Goal: Task Accomplishment & Management: Manage account settings

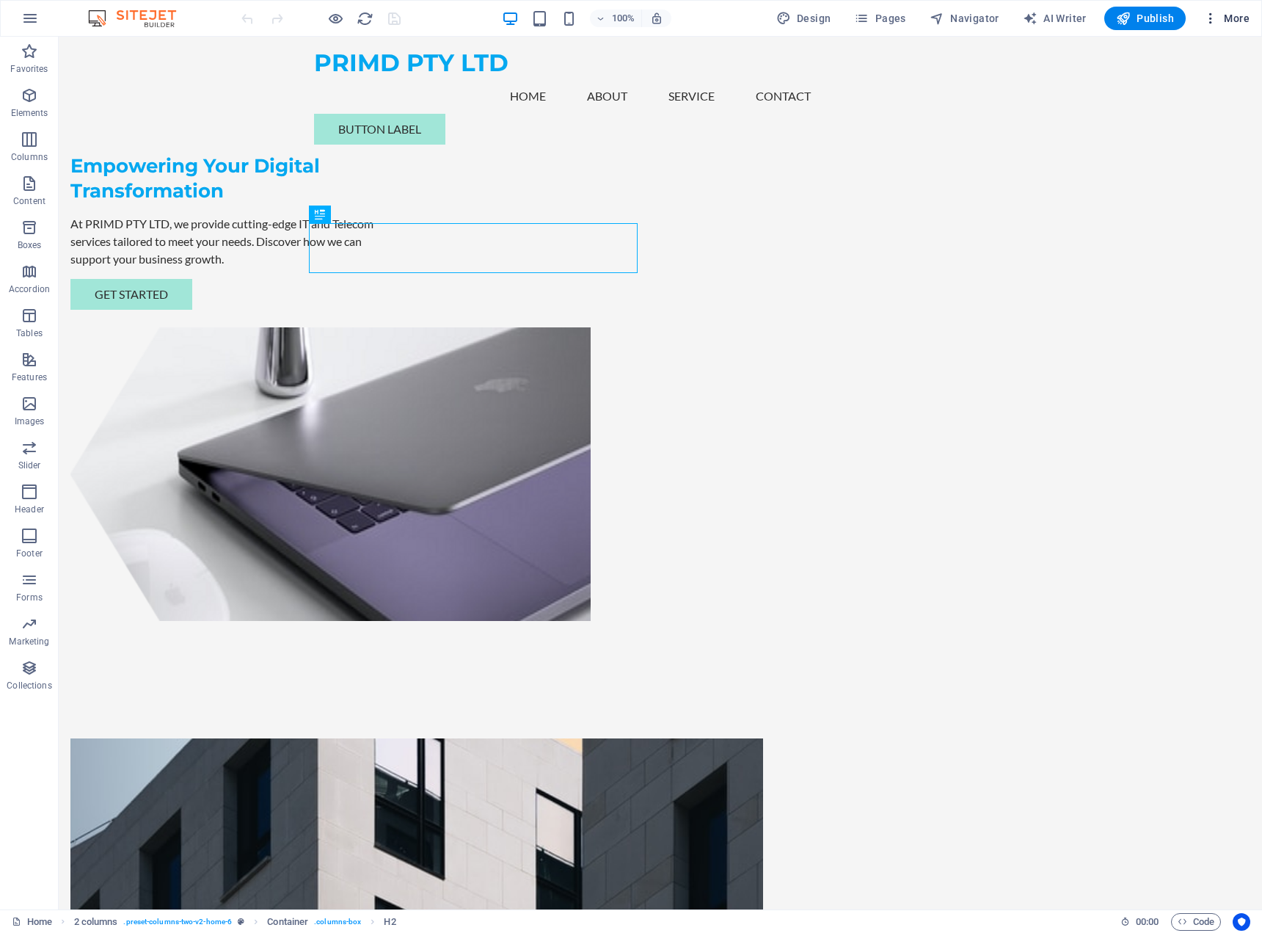
click at [1211, 16] on icon "button" at bounding box center [1210, 18] width 15 height 15
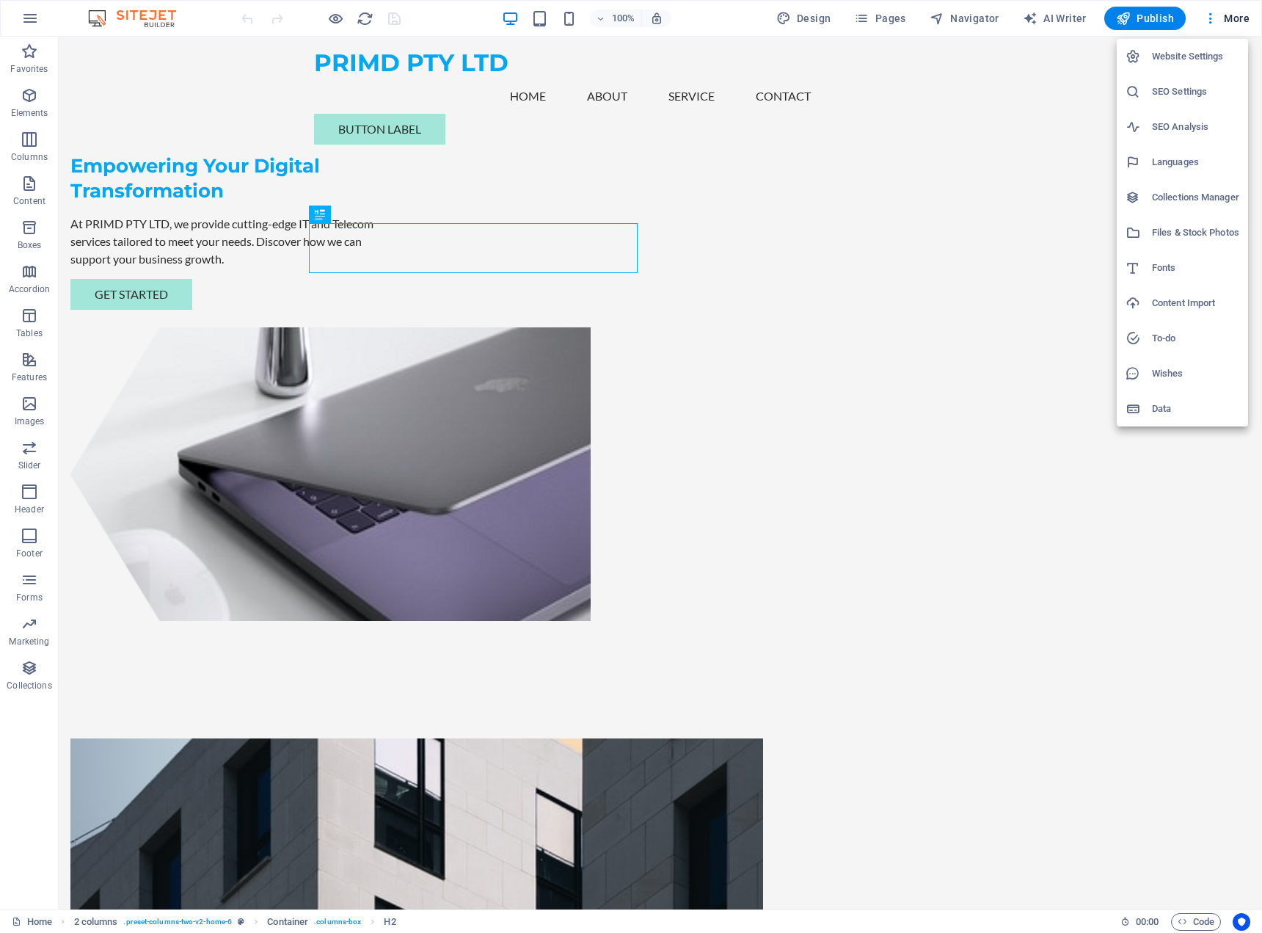
click at [1203, 70] on li "Website Settings" at bounding box center [1182, 56] width 131 height 35
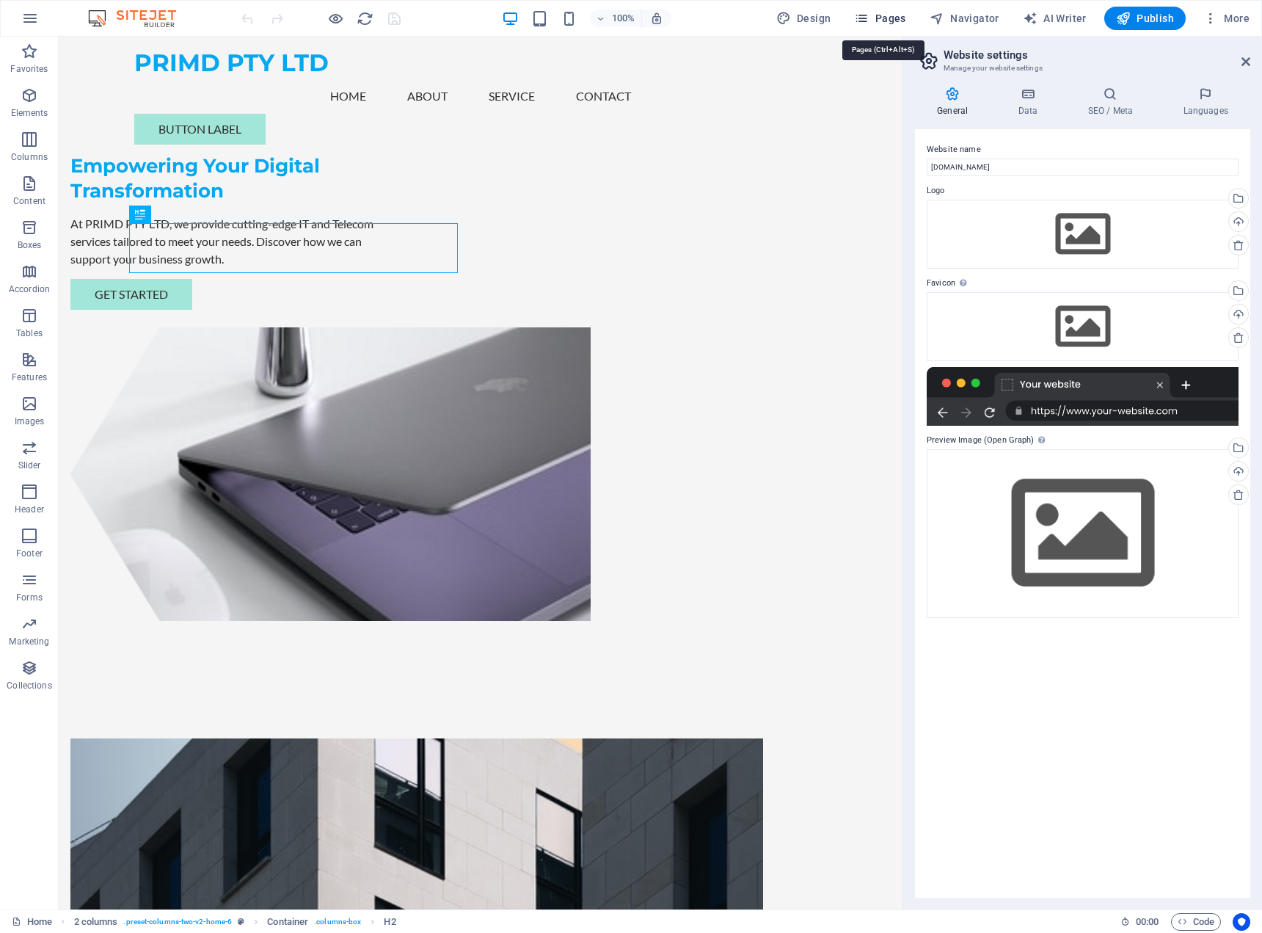
click at [859, 11] on icon "button" at bounding box center [861, 18] width 15 height 15
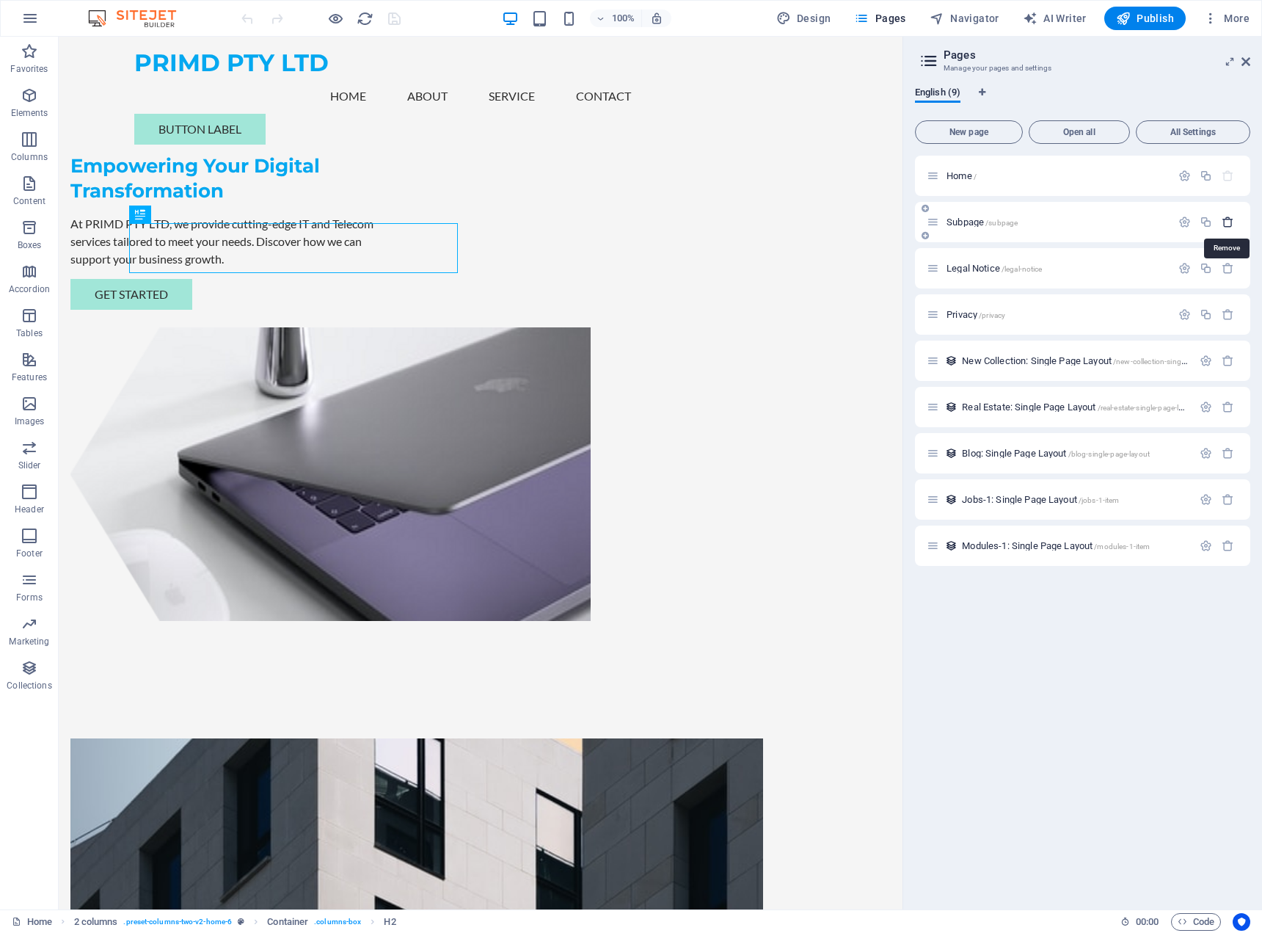
click at [1230, 221] on icon "button" at bounding box center [1228, 222] width 12 height 12
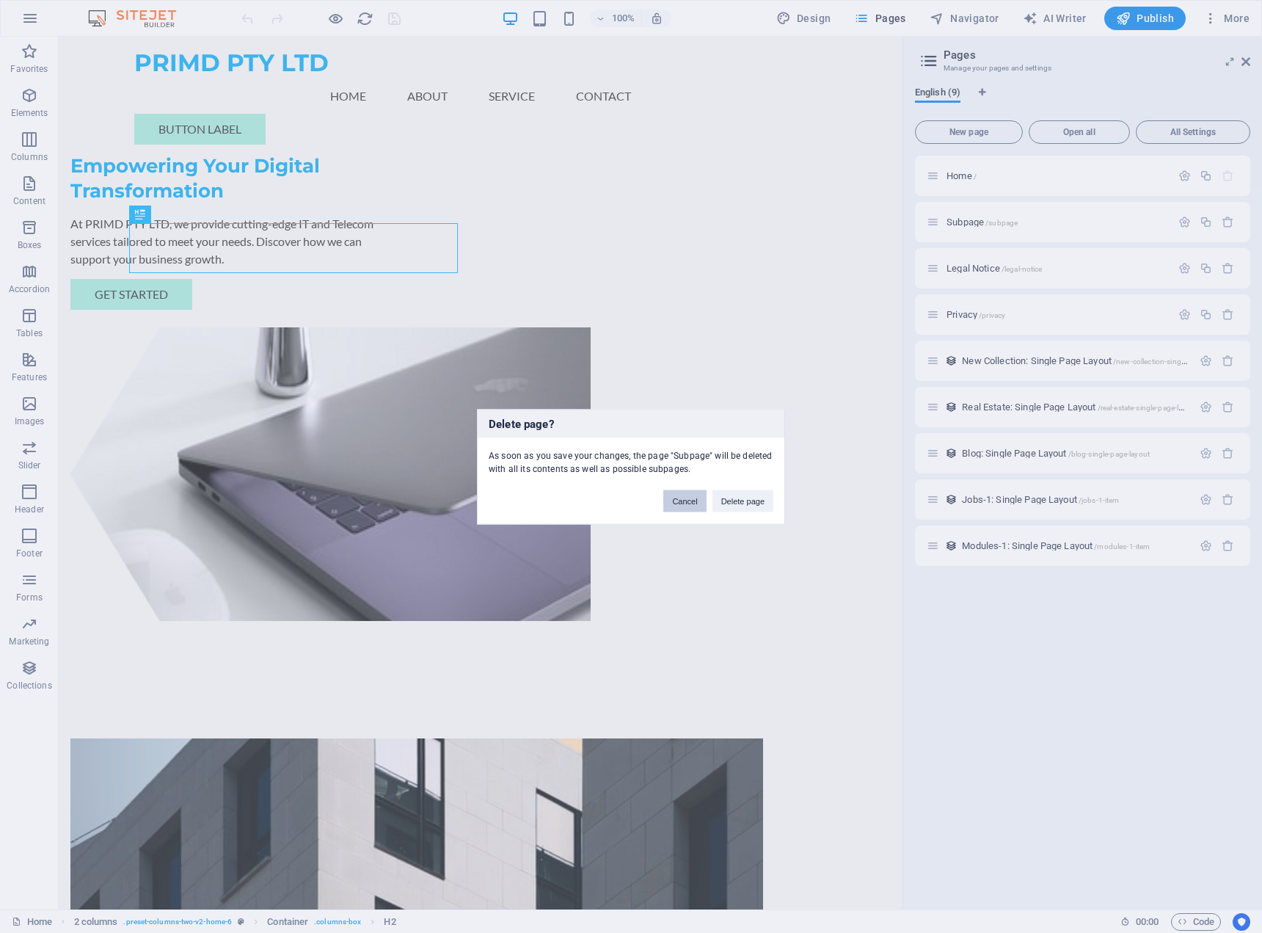
click at [697, 503] on button "Cancel" at bounding box center [684, 500] width 43 height 22
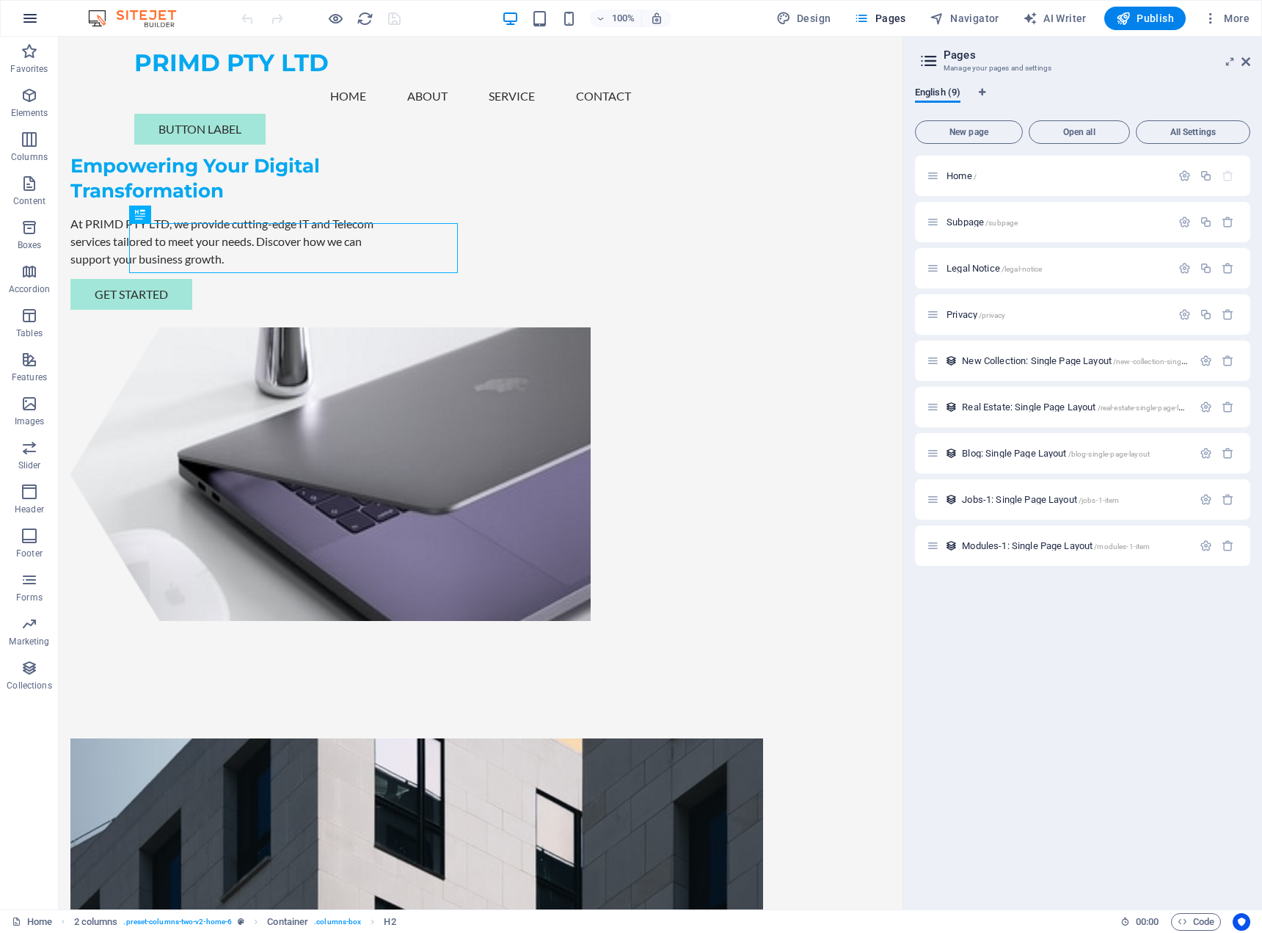
click at [38, 18] on icon "button" at bounding box center [30, 19] width 18 height 18
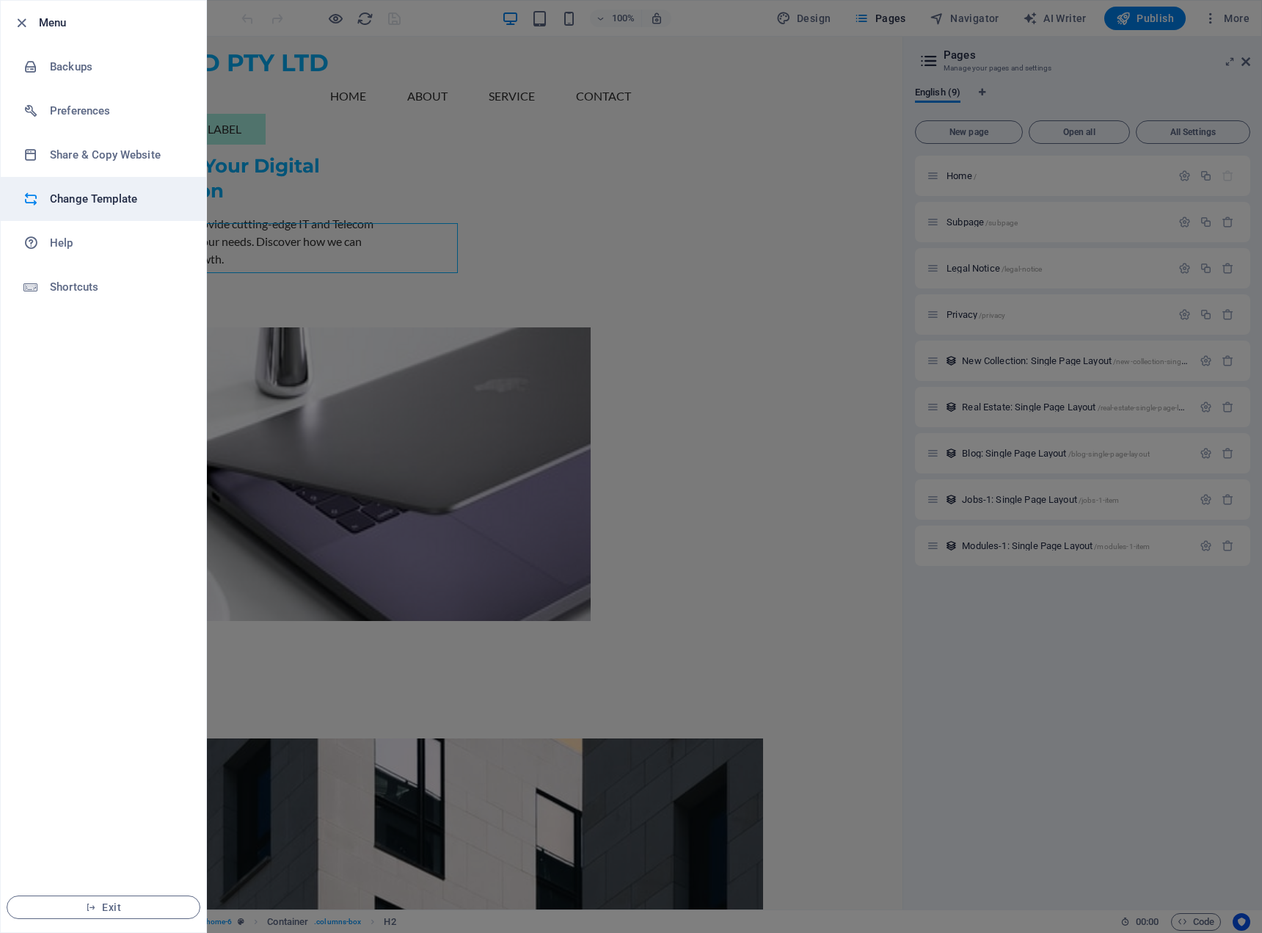
click at [102, 196] on h6 "Change Template" at bounding box center [118, 199] width 136 height 18
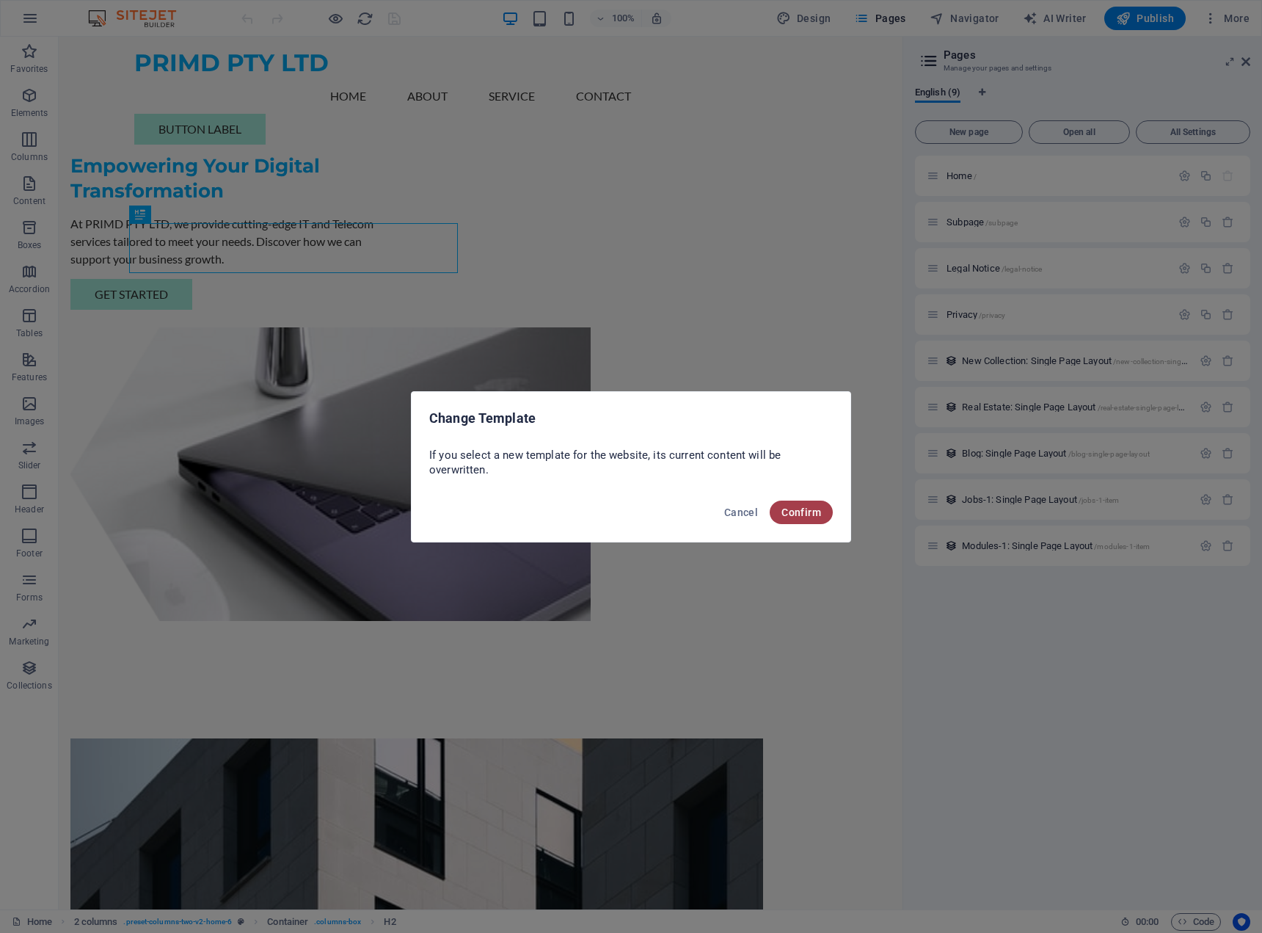
click at [799, 511] on span "Confirm" at bounding box center [801, 512] width 40 height 12
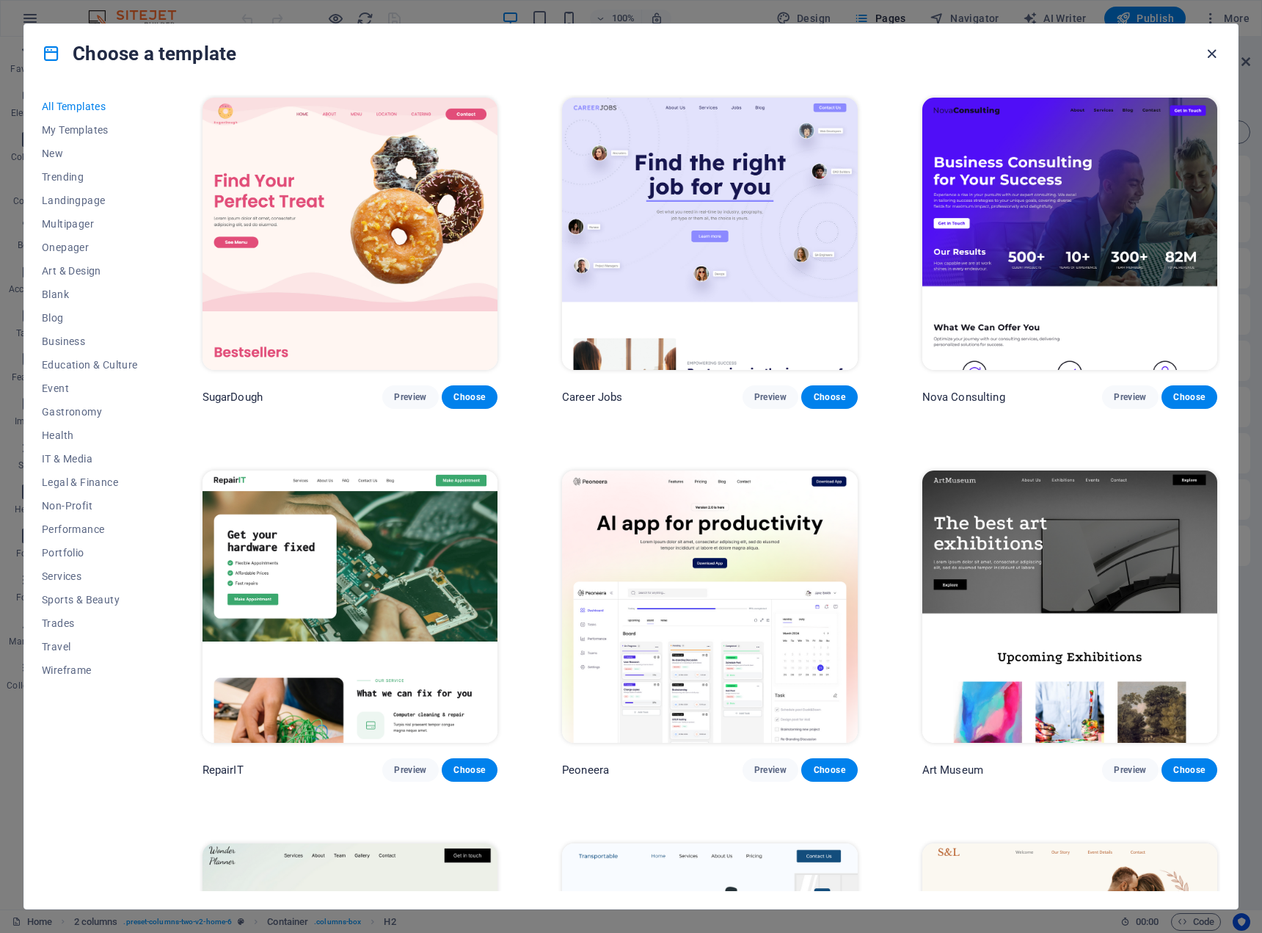
click at [1214, 59] on icon "button" at bounding box center [1211, 53] width 17 height 17
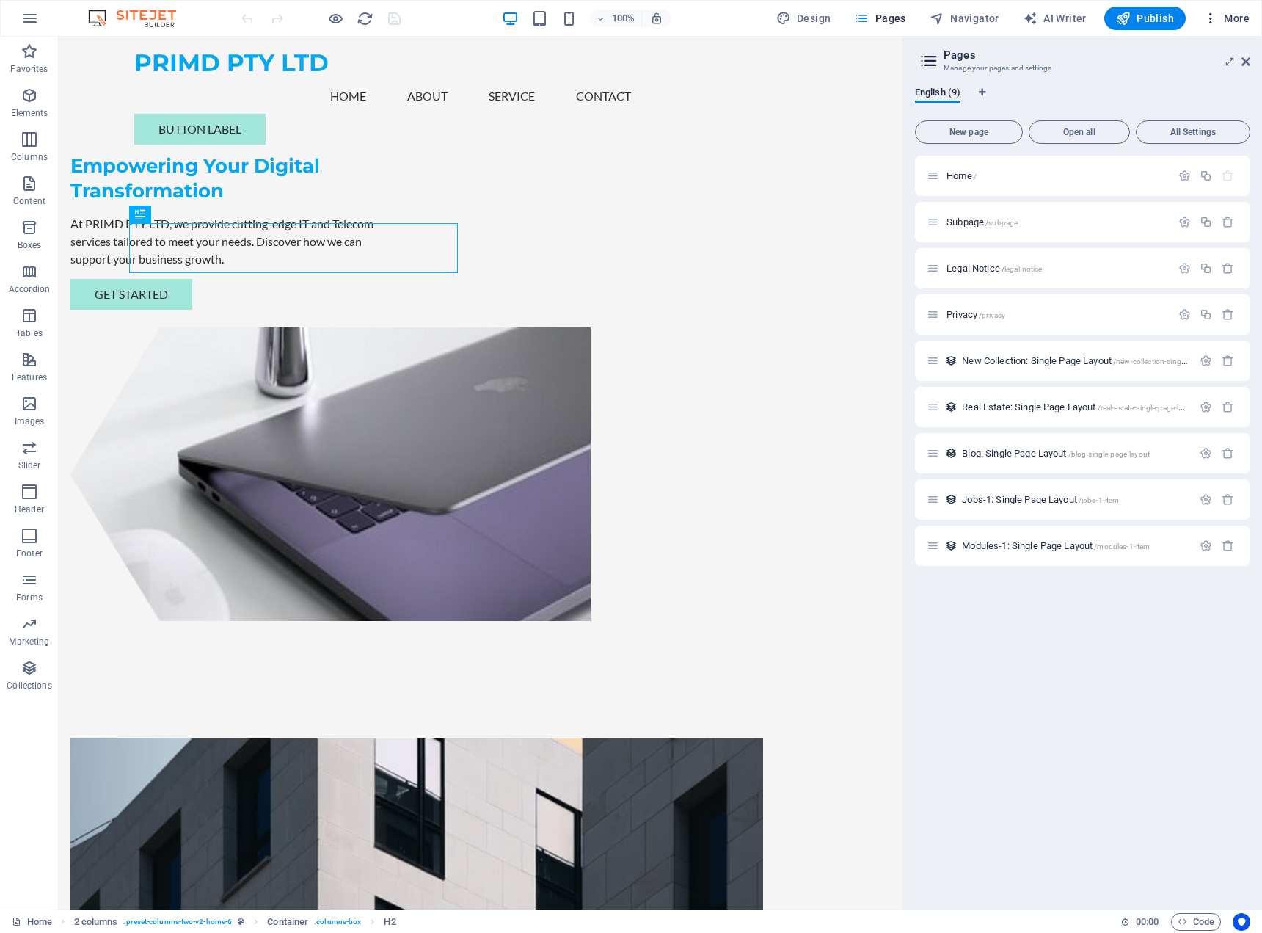
click at [1237, 26] on button "More" at bounding box center [1226, 18] width 58 height 23
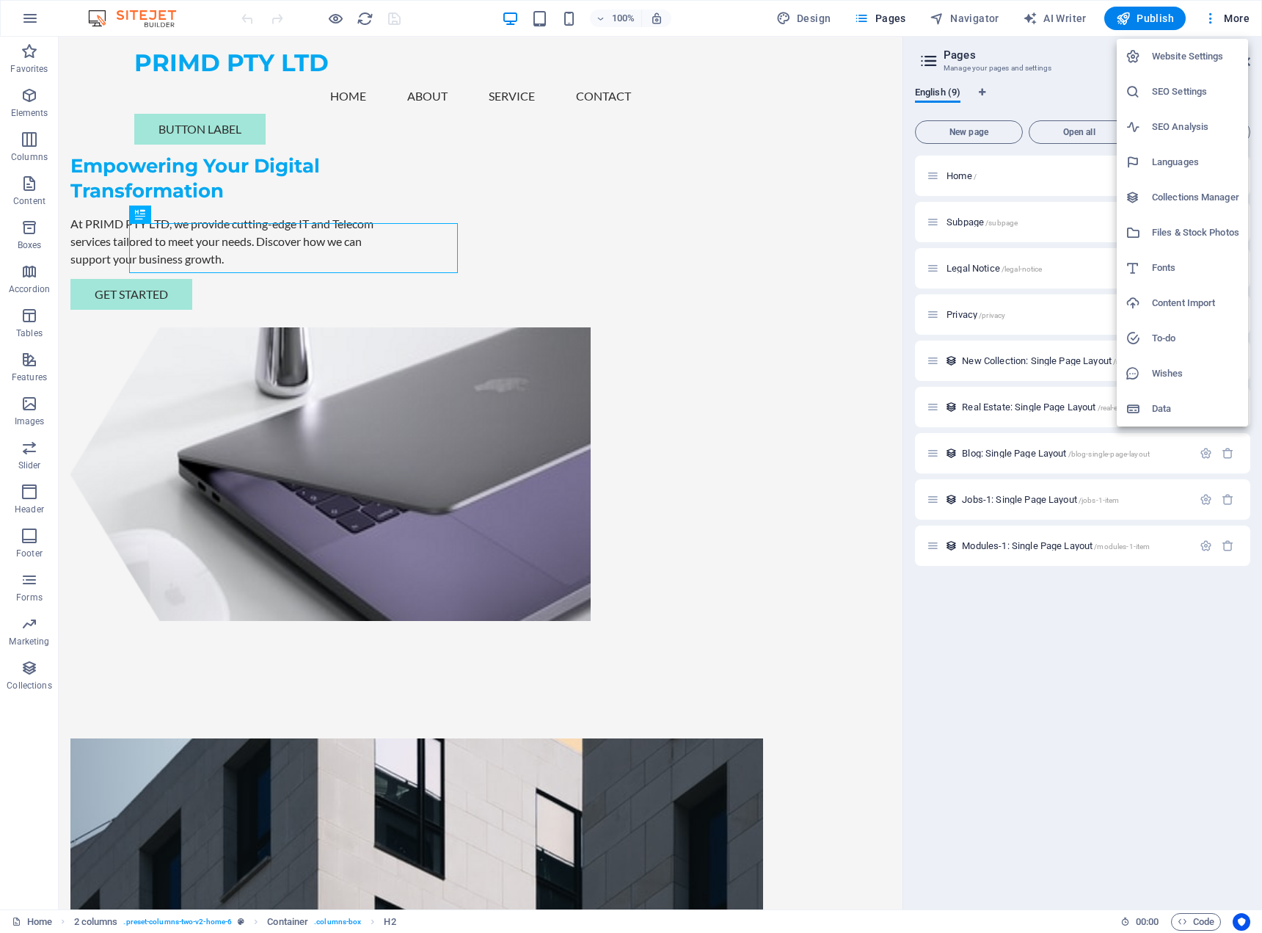
click at [886, 18] on div at bounding box center [631, 466] width 1262 height 933
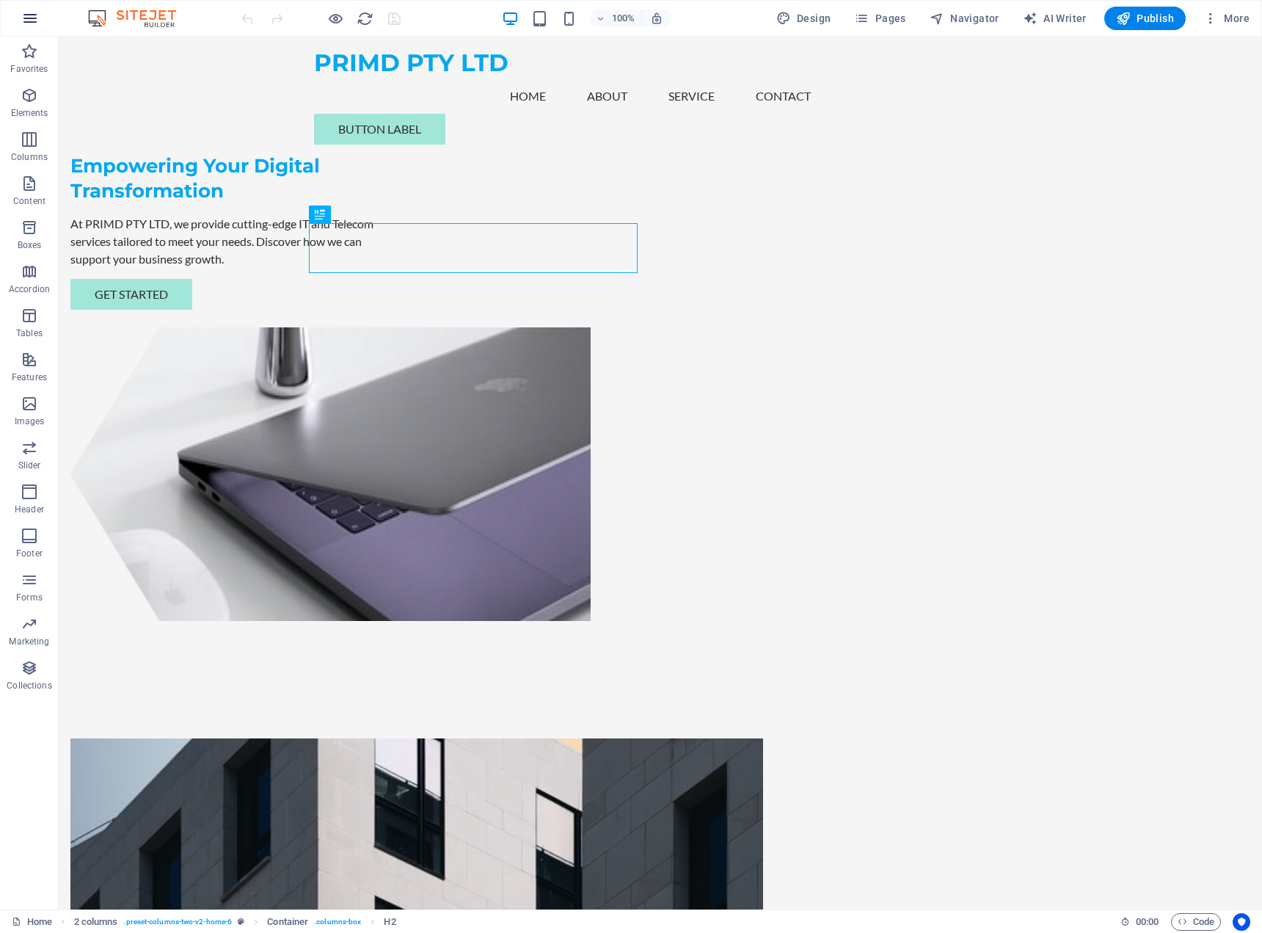
click at [19, 32] on button "button" at bounding box center [29, 18] width 35 height 35
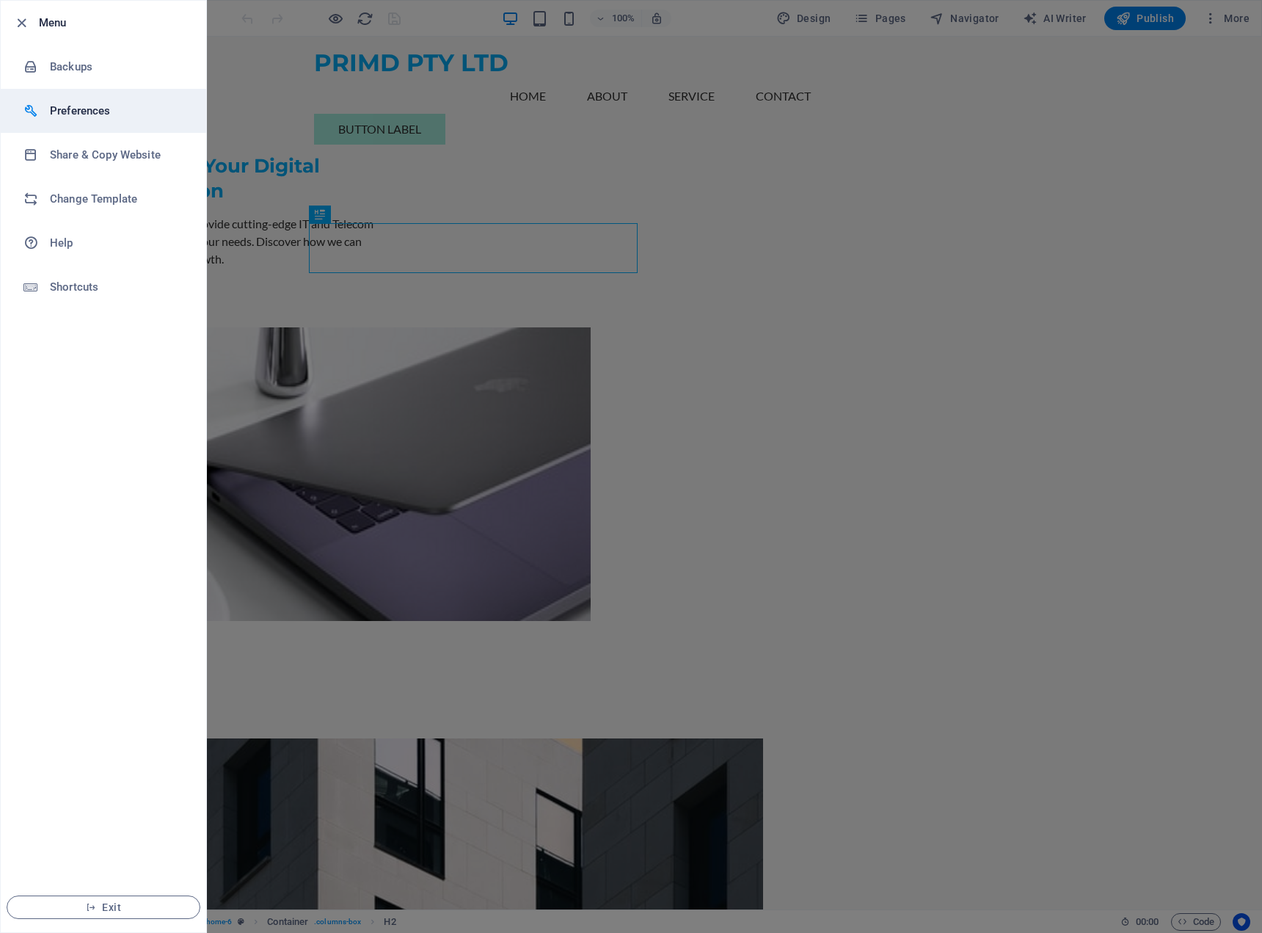
click at [66, 106] on h6 "Preferences" at bounding box center [118, 111] width 136 height 18
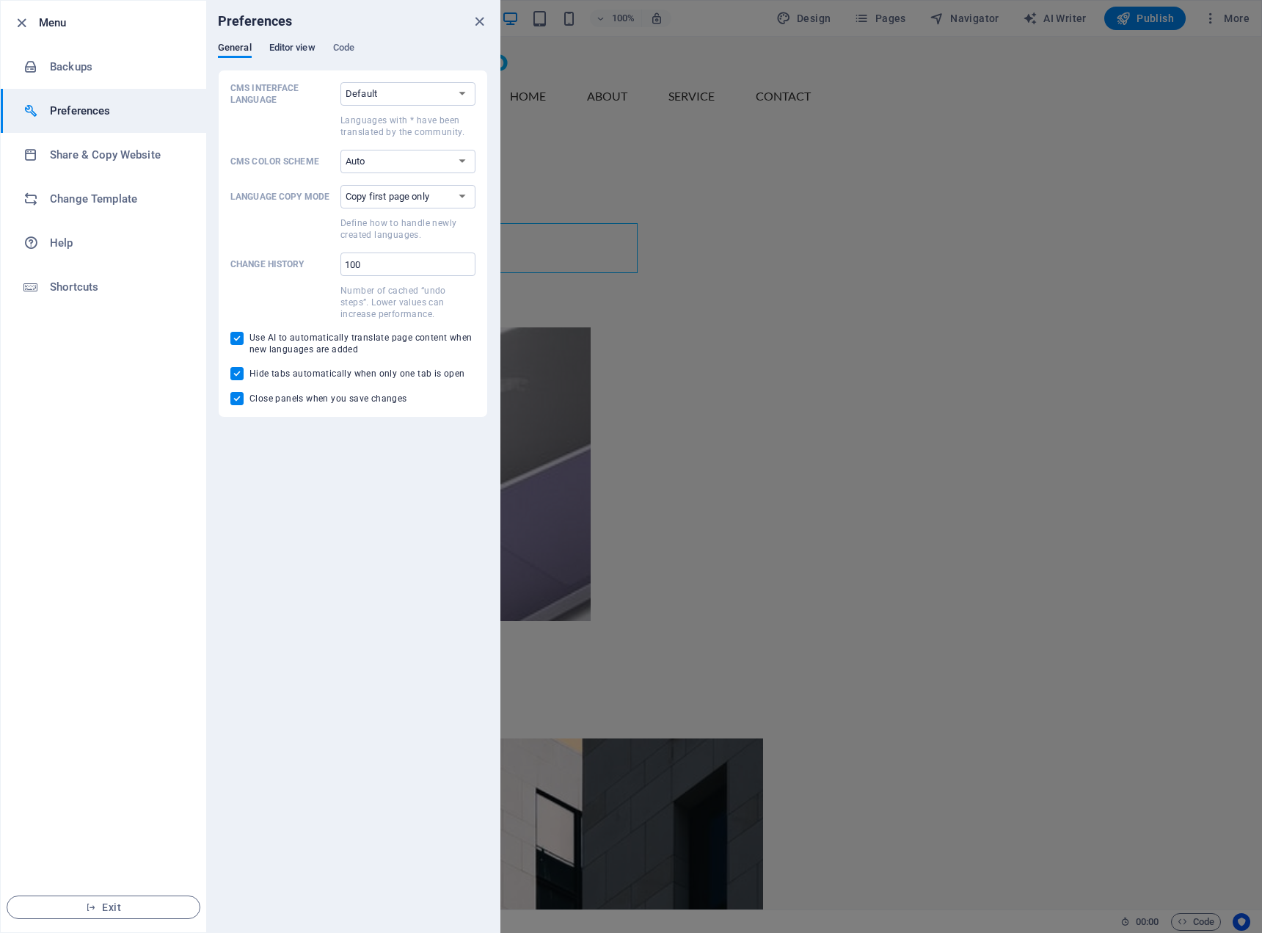
click at [310, 49] on span "Editor view" at bounding box center [292, 49] width 46 height 21
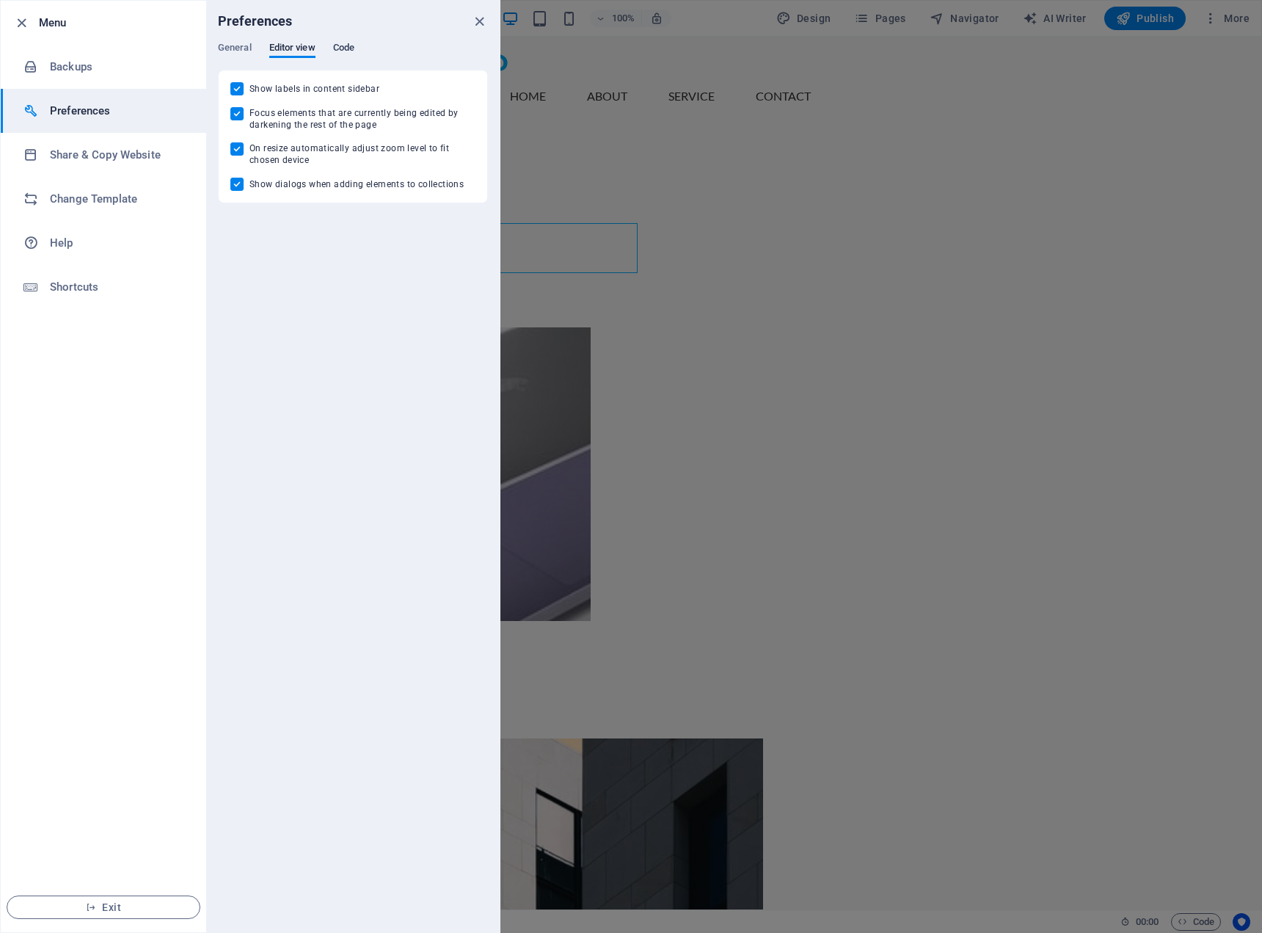
click at [346, 50] on span "Code" at bounding box center [343, 49] width 21 height 21
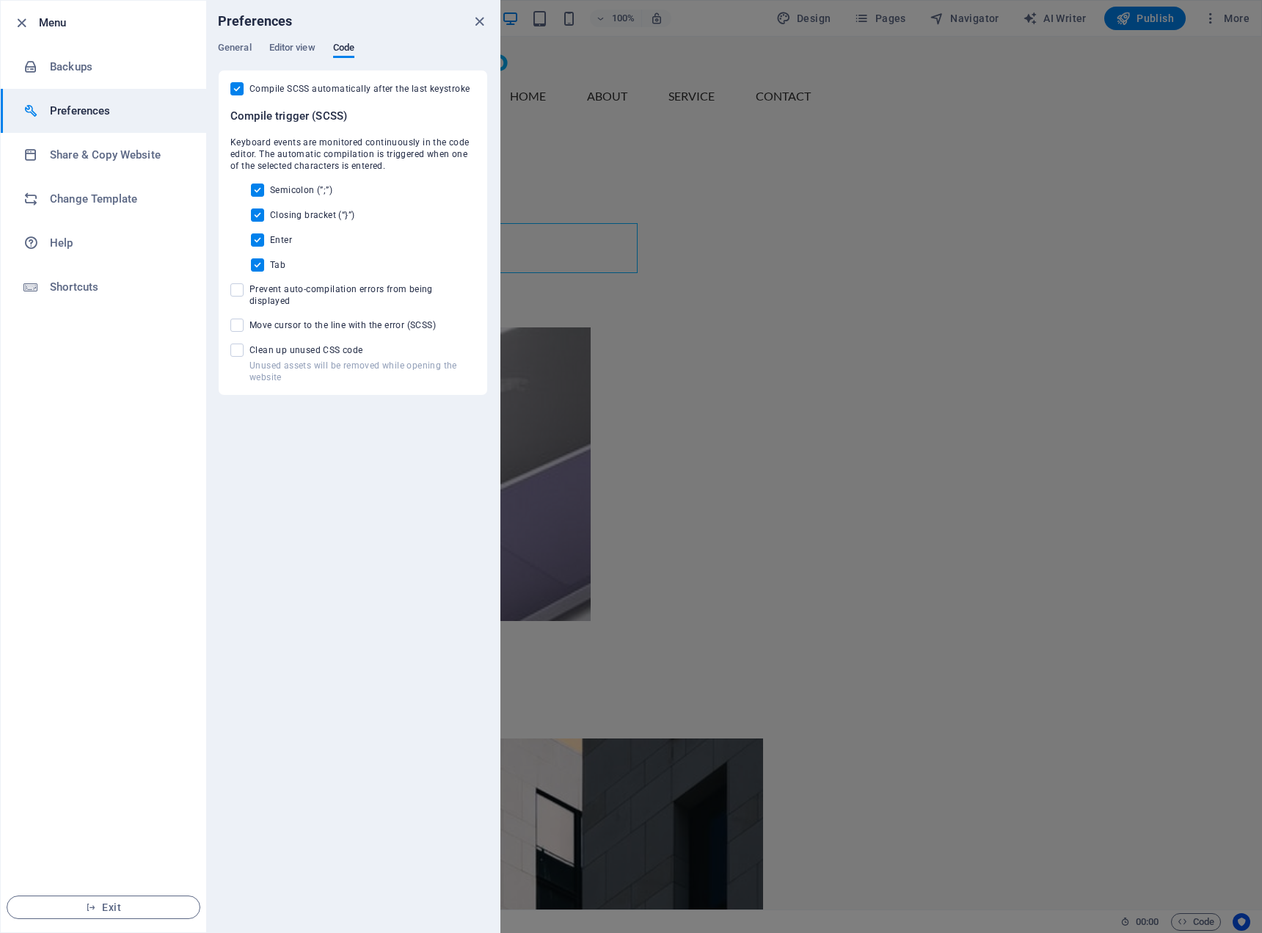
click at [815, 282] on div at bounding box center [631, 466] width 1262 height 933
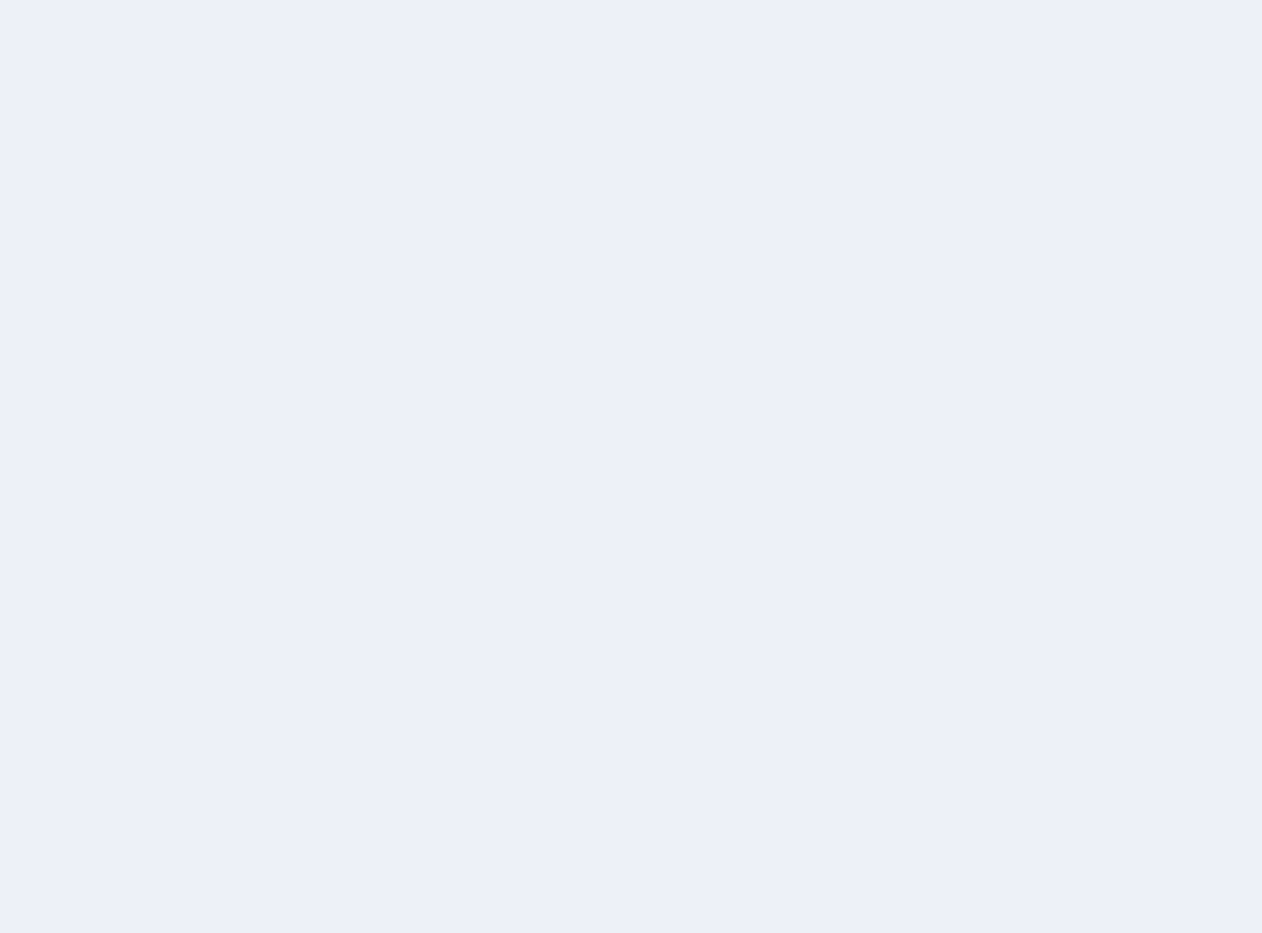
click at [1076, 277] on div at bounding box center [631, 466] width 1262 height 933
